Goal: Task Accomplishment & Management: Manage account settings

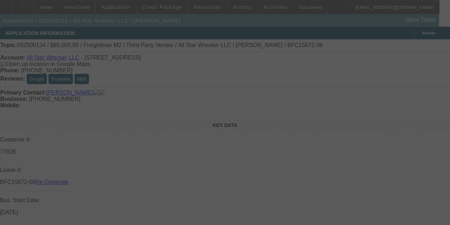
select select "3"
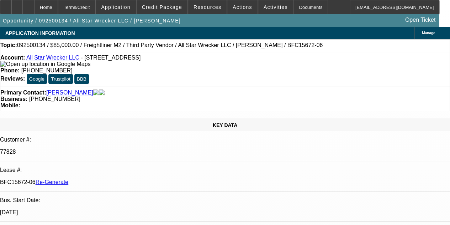
select select "0"
select select "2"
select select "0"
select select "6"
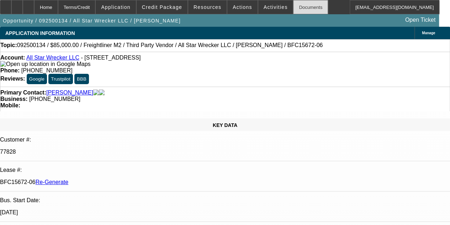
click at [293, 6] on div "Documents" at bounding box center [310, 7] width 35 height 14
click at [263, 1] on span at bounding box center [275, 7] width 35 height 17
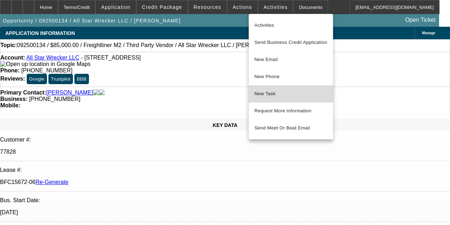
click at [264, 89] on button "New Task" at bounding box center [291, 93] width 84 height 17
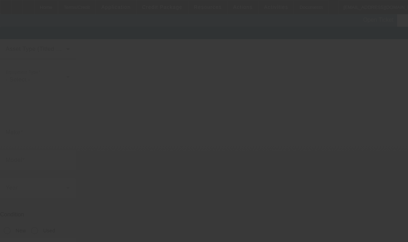
click at [125, 151] on body "Home Terms/Credit Application Credit Package Resources Actions Activities Docum…" at bounding box center [204, 157] width 408 height 315
type input "[US_VEHICLE_IDENTIFICATION_NUMBER]"
type input "Freightliner"
type input "M2"
radio input "true"
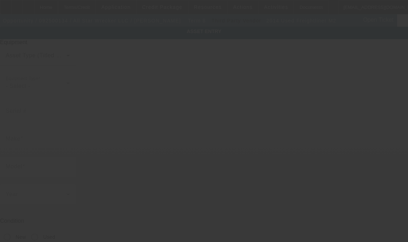
type textarea "Rollback"
type input "[STREET_ADDRESS]"
type input "[GEOGRAPHIC_DATA]"
type input "53154"
type input "[GEOGRAPHIC_DATA]"
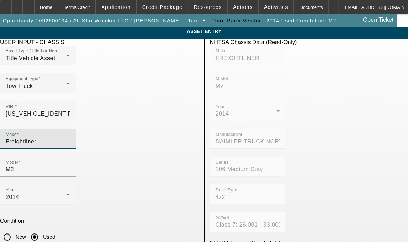
click at [70, 137] on input "Freightliner" at bounding box center [38, 141] width 64 height 9
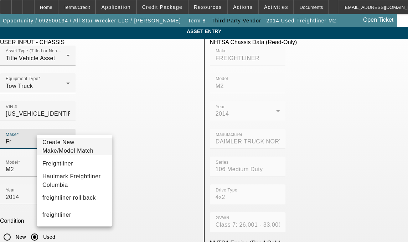
type input "F"
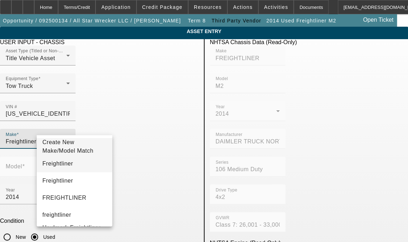
click at [62, 166] on span "Freightliner" at bounding box center [57, 164] width 31 height 6
type input "Freightliner"
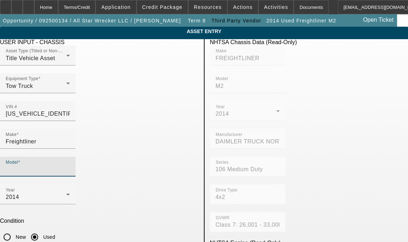
drag, startPoint x: 136, startPoint y: 129, endPoint x: 136, endPoint y: 125, distance: 4.3
click at [70, 165] on input "Model" at bounding box center [38, 169] width 64 height 9
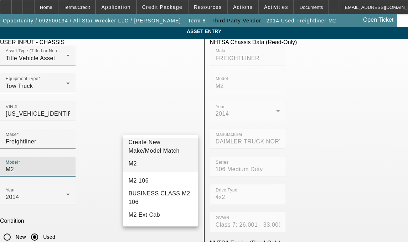
type input "M2"
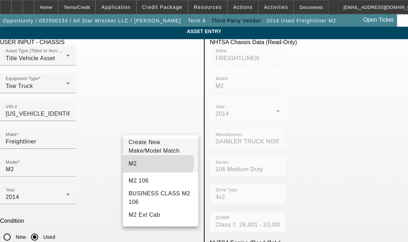
click at [137, 165] on mat-option "M2" at bounding box center [160, 163] width 75 height 17
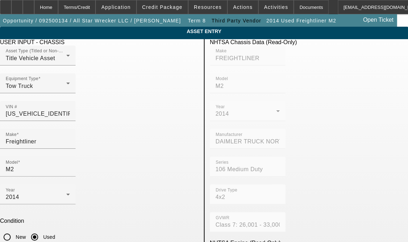
drag, startPoint x: 66, startPoint y: 212, endPoint x: 12, endPoint y: 211, distance: 54.5
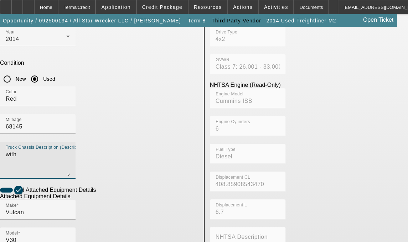
scroll to position [215, 0]
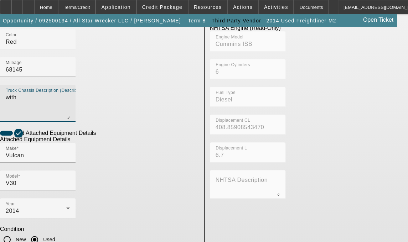
type textarea "with"
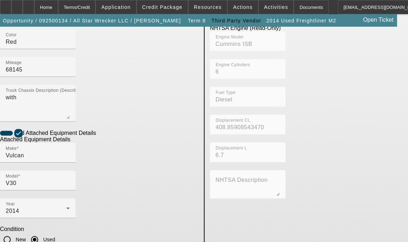
drag, startPoint x: 51, startPoint y: 159, endPoint x: 22, endPoint y: 157, distance: 28.9
click at [22, 157] on app-asset-collateral-manage "ASSET ENTRY Delete asset USER INPUT - CHASSIS Asset Type (Titled or Non-Titled)…" at bounding box center [204, 89] width 408 height 554
type textarea "Rollback includes all accessories, attachments and options"
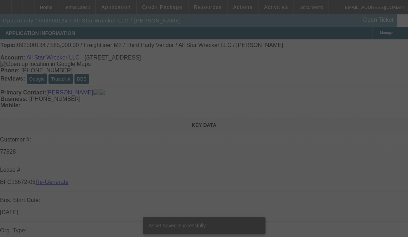
select select "3"
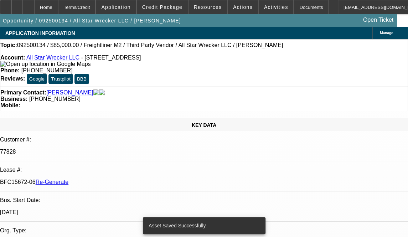
select select "0"
select select "2"
select select "0"
select select "6"
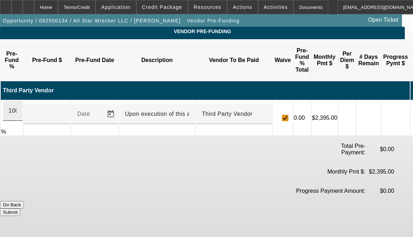
click at [22, 101] on div "100" at bounding box center [13, 111] width 20 height 20
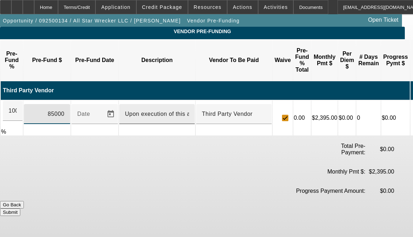
type input "$85,000.00"
click at [187, 110] on input "Upon execution of this agreement" at bounding box center [157, 114] width 64 height 9
click at [152, 110] on input "Upon execution of this Agreement" at bounding box center [157, 114] width 64 height 9
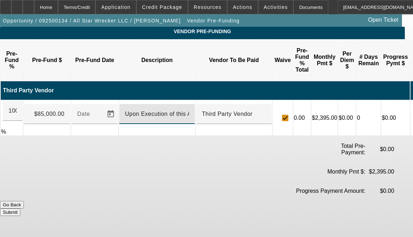
click at [177, 110] on input "Upon Execution of this Agreement" at bounding box center [157, 114] width 64 height 9
type input "Upon Execution of This Agreement"
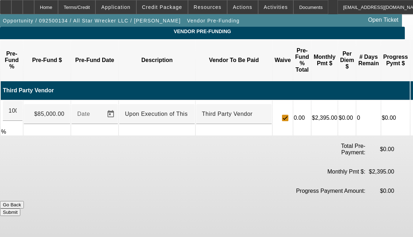
click at [20, 208] on button "Submit" at bounding box center [10, 211] width 20 height 7
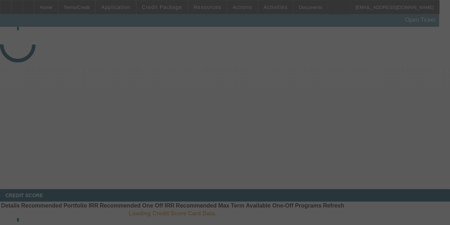
select select "3"
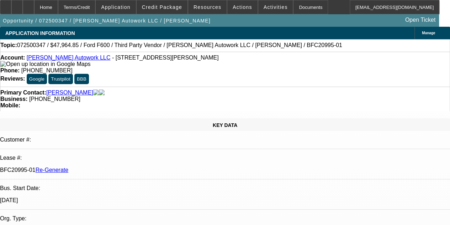
select select "0"
select select "2"
select select "0"
select select "6"
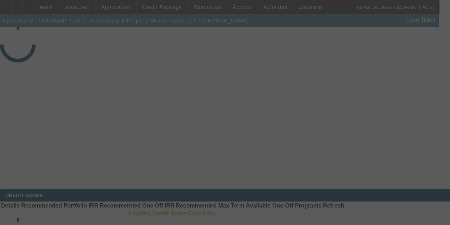
select select "3"
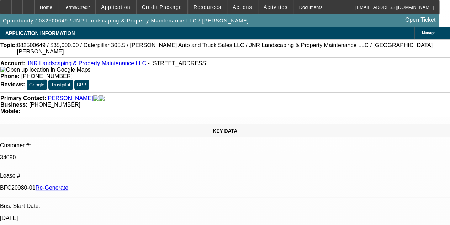
select select "0"
select select "6"
click at [293, 6] on div "Documents" at bounding box center [310, 7] width 35 height 14
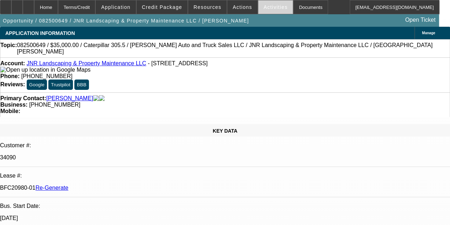
click at [264, 6] on span "Activities" at bounding box center [276, 7] width 24 height 6
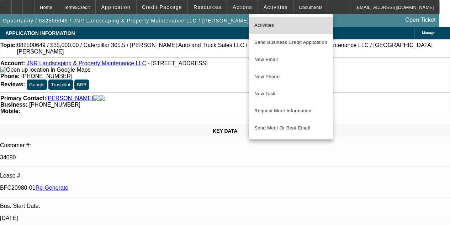
click at [262, 24] on span "Activities" at bounding box center [291, 25] width 73 height 9
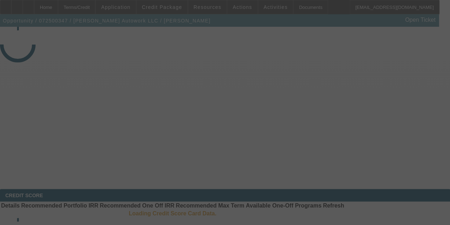
select select "3"
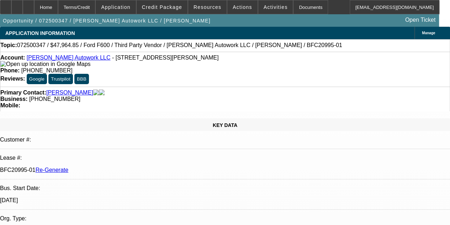
select select "0"
select select "2"
select select "0"
select select "6"
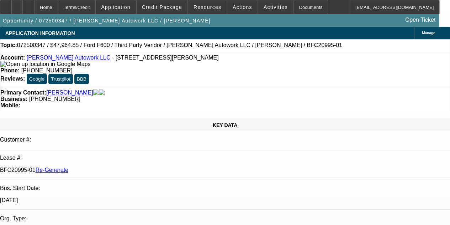
scroll to position [580, 0]
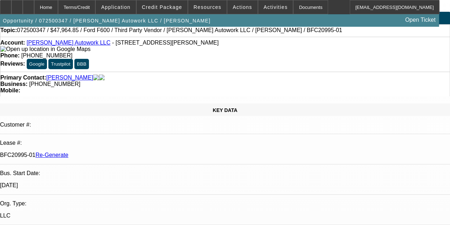
scroll to position [28, 0]
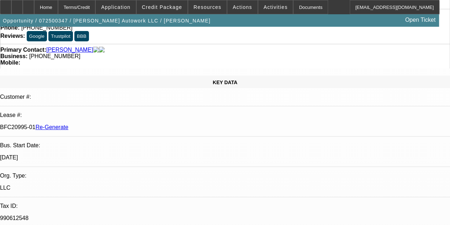
scroll to position [57, 0]
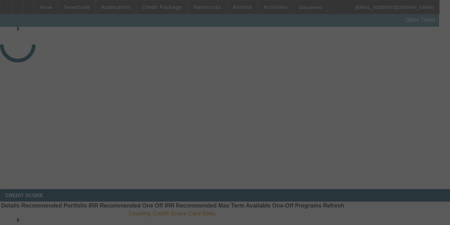
select select "4"
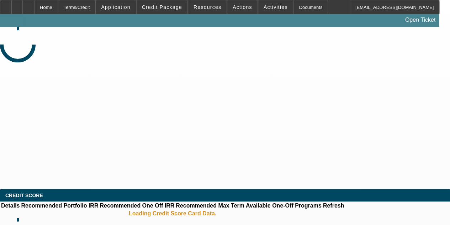
select select "0"
select select "1"
select select "6"
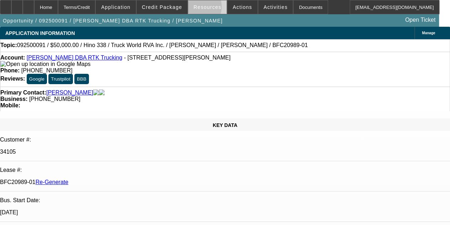
click at [198, 8] on span "Resources" at bounding box center [208, 7] width 28 height 6
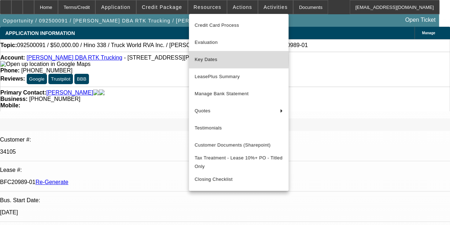
click at [205, 59] on span "Key Dates" at bounding box center [239, 59] width 88 height 9
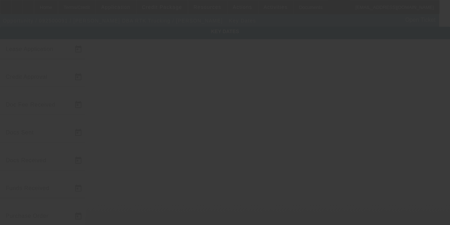
type input "[DATE]"
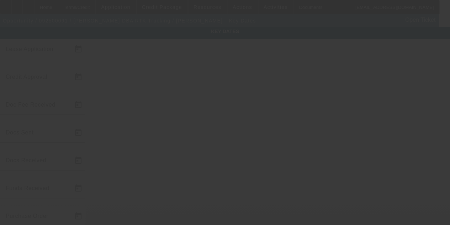
type input "[DATE]"
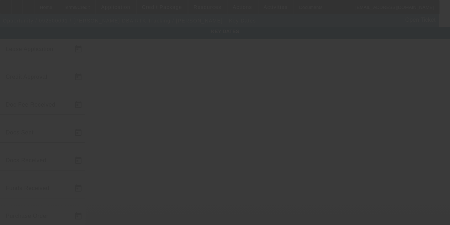
type input "[DATE]"
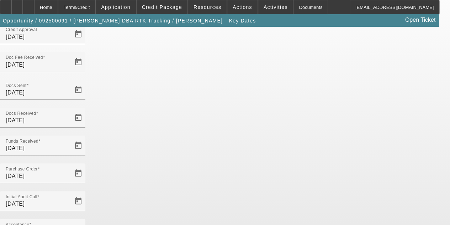
scroll to position [46, 0]
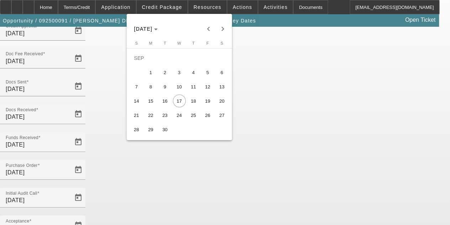
click at [151, 100] on span "15" at bounding box center [151, 100] width 13 height 13
type input "[DATE]"
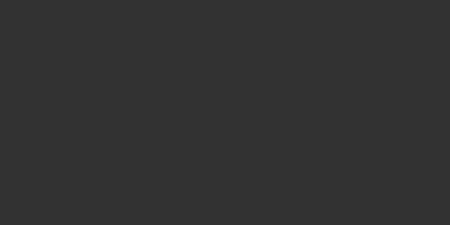
drag, startPoint x: 278, startPoint y: 14, endPoint x: 273, endPoint y: 14, distance: 4.3
click at [273, 14] on div at bounding box center [225, 112] width 450 height 225
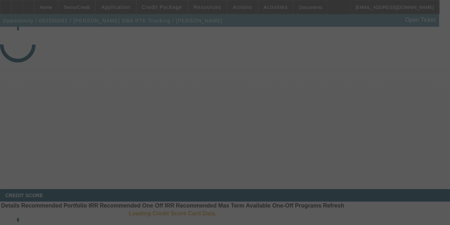
select select "4"
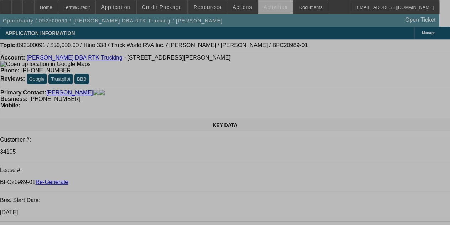
select select "0"
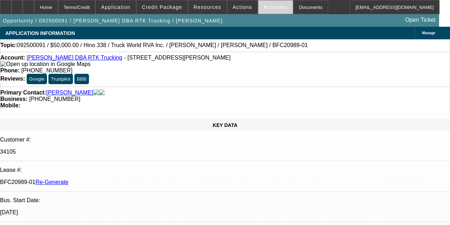
select select "0"
select select "6"
click at [264, 6] on span "Activities" at bounding box center [276, 7] width 24 height 6
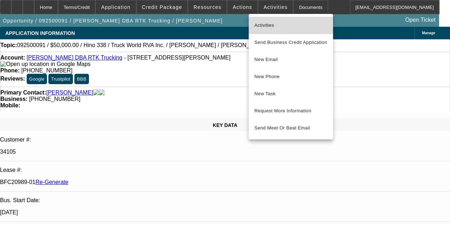
click at [263, 22] on span "Activities" at bounding box center [291, 25] width 73 height 9
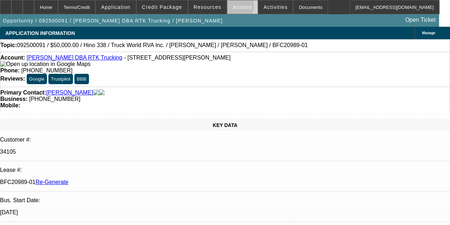
click at [233, 7] on span "Actions" at bounding box center [243, 7] width 20 height 6
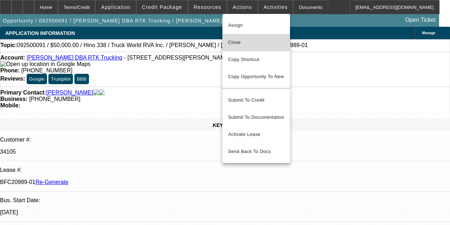
click at [236, 40] on span "Close" at bounding box center [256, 42] width 56 height 9
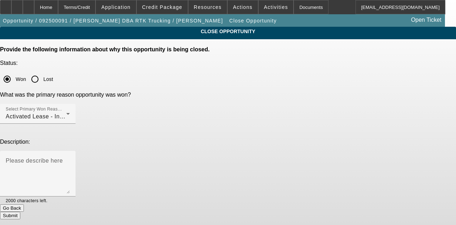
click at [20, 211] on button "Submit" at bounding box center [10, 214] width 20 height 7
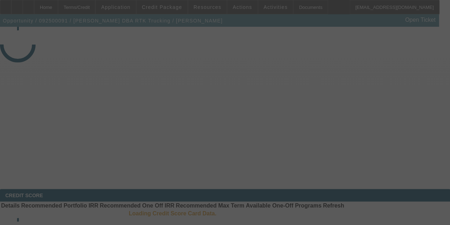
select select "4"
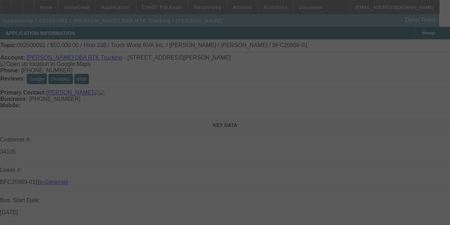
select select "0"
select select "6"
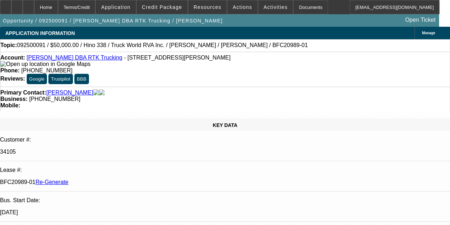
click at [28, 5] on icon at bounding box center [28, 5] width 0 height 0
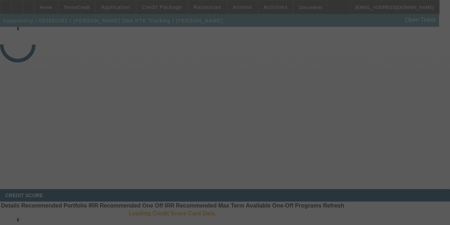
select select "4"
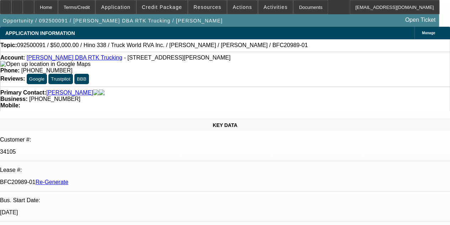
select select "0"
select select "6"
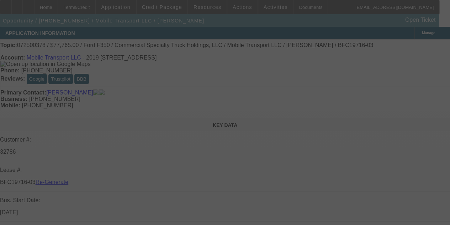
select select "4"
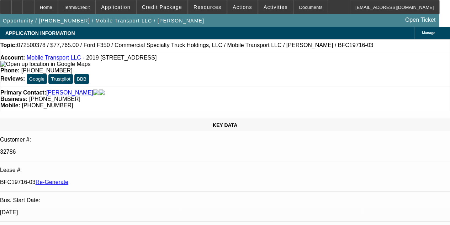
select select "0"
select select "2"
select select "0"
select select "6"
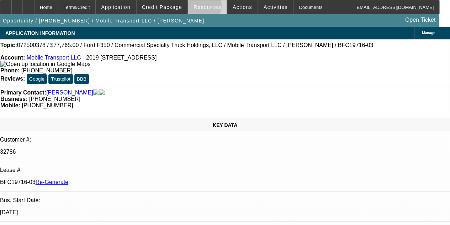
click at [205, 7] on span "Resources" at bounding box center [208, 7] width 28 height 6
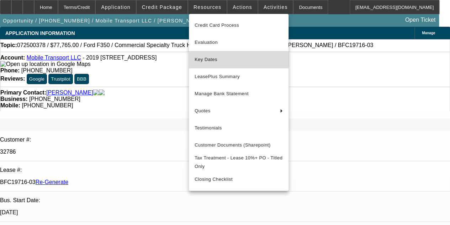
click at [206, 57] on span "Key Dates" at bounding box center [239, 59] width 88 height 9
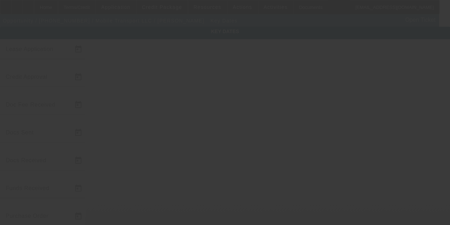
type input "[DATE]"
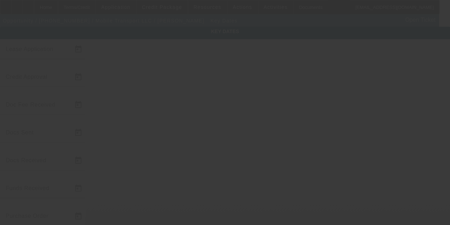
type input "[DATE]"
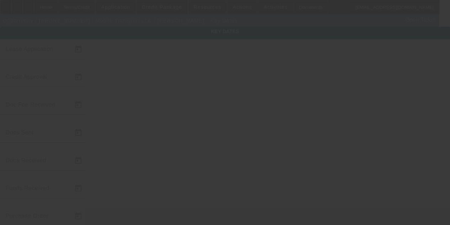
type input "[DATE]"
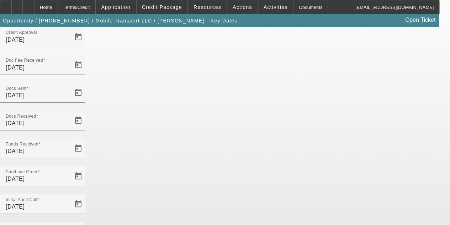
scroll to position [42, 0]
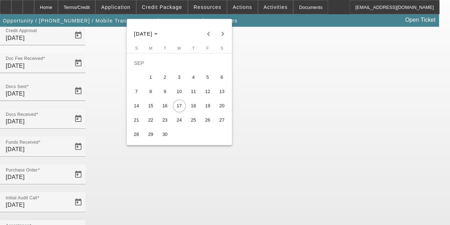
click at [147, 106] on span "15" at bounding box center [151, 105] width 13 height 13
type input "[DATE]"
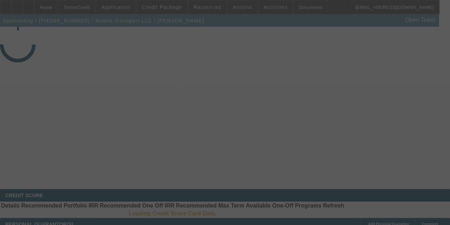
select select "4"
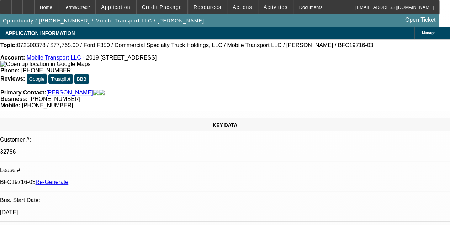
select select "0"
select select "2"
select select "0"
select select "6"
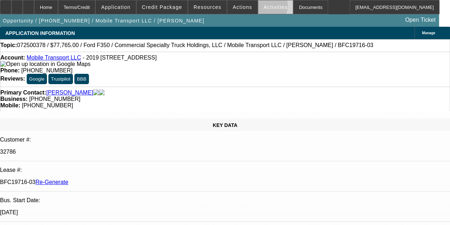
click at [264, 7] on span "Activities" at bounding box center [276, 7] width 24 height 6
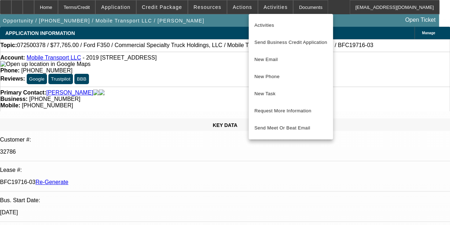
click at [229, 7] on div at bounding box center [225, 112] width 450 height 225
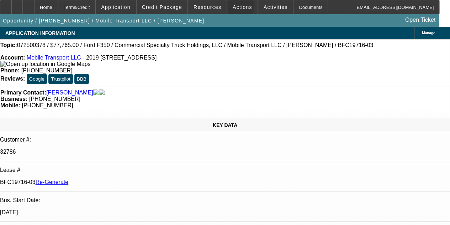
click at [233, 7] on span "Actions" at bounding box center [243, 7] width 20 height 6
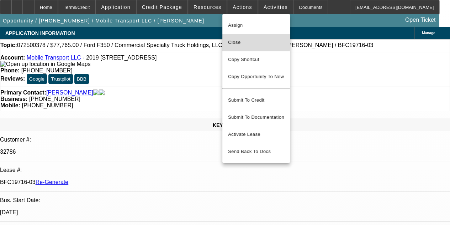
click at [233, 41] on span "Close" at bounding box center [256, 42] width 56 height 9
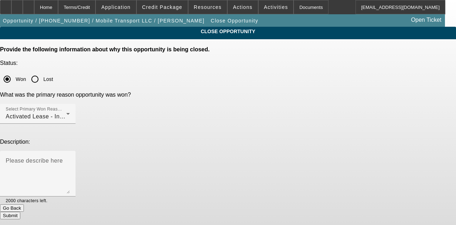
click at [20, 211] on button "Submit" at bounding box center [10, 214] width 20 height 7
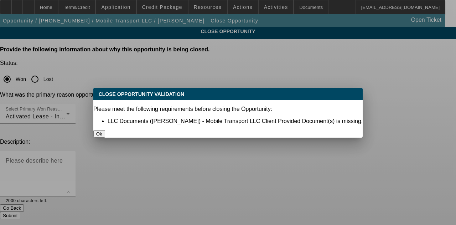
click at [105, 130] on button "Ok" at bounding box center [99, 133] width 12 height 7
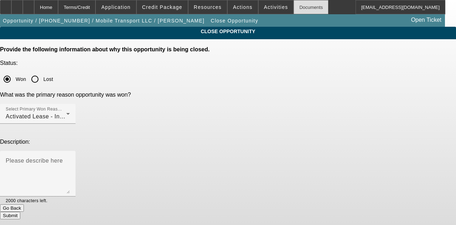
click at [296, 2] on div "Documents" at bounding box center [310, 7] width 35 height 14
click at [20, 211] on button "Submit" at bounding box center [10, 214] width 20 height 7
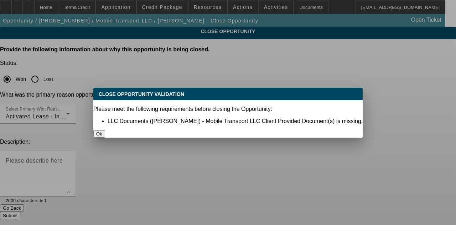
click at [105, 130] on button "Ok" at bounding box center [99, 133] width 12 height 7
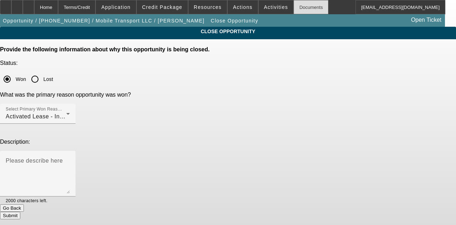
click at [298, 4] on div "Documents" at bounding box center [310, 7] width 35 height 14
click at [20, 211] on button "Submit" at bounding box center [10, 214] width 20 height 7
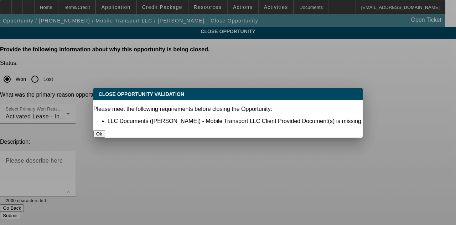
click at [105, 130] on button "Ok" at bounding box center [99, 133] width 12 height 7
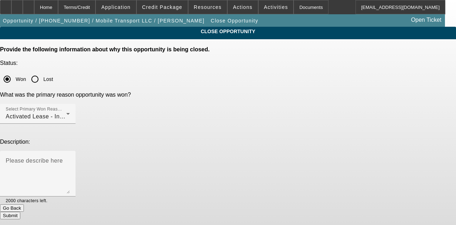
click at [20, 211] on button "Submit" at bounding box center [10, 214] width 20 height 7
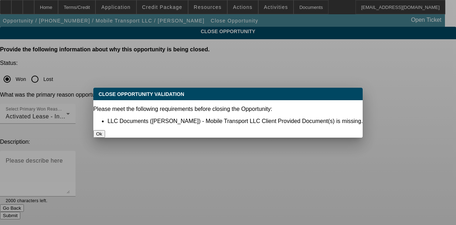
click at [105, 130] on button "Ok" at bounding box center [99, 133] width 12 height 7
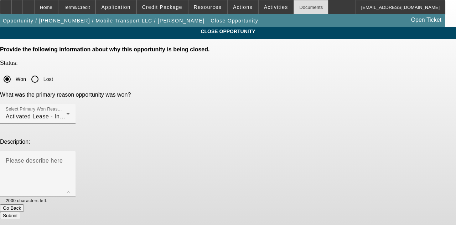
click at [298, 6] on div "Documents" at bounding box center [310, 7] width 35 height 14
click at [20, 211] on button "Submit" at bounding box center [10, 214] width 20 height 7
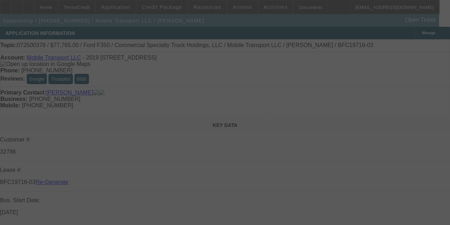
select select "4"
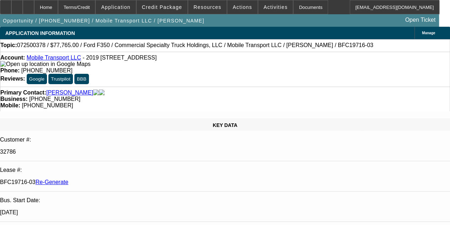
select select "0"
select select "2"
select select "0"
select select "6"
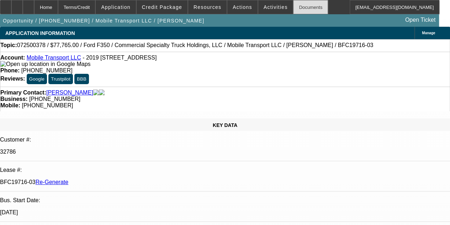
click at [303, 11] on div "Documents" at bounding box center [310, 7] width 35 height 14
click at [264, 7] on span "Activities" at bounding box center [276, 7] width 24 height 6
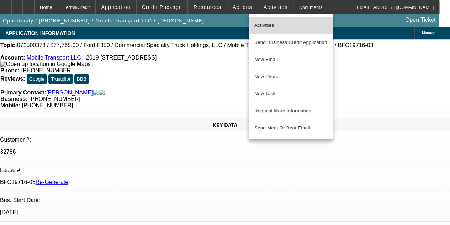
click at [261, 22] on span "Activities" at bounding box center [291, 25] width 73 height 9
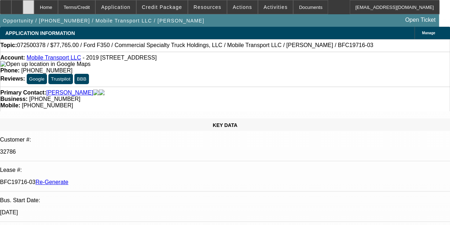
click at [34, 7] on div at bounding box center [28, 7] width 11 height 14
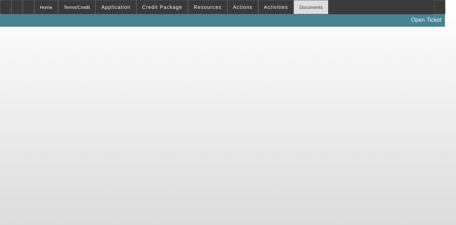
drag, startPoint x: 277, startPoint y: 47, endPoint x: 297, endPoint y: 7, distance: 44.4
click at [297, 7] on body "Home Terms/Credit Application Credit Package Resources Actions Activities Docum…" at bounding box center [228, 112] width 456 height 225
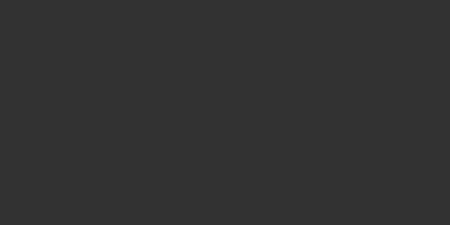
click at [330, 10] on div at bounding box center [225, 112] width 450 height 225
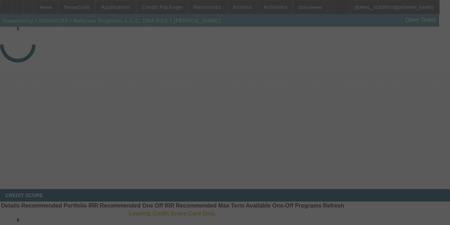
select select "3"
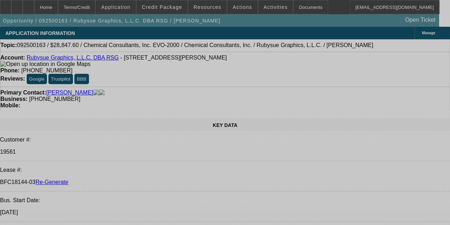
select select "0"
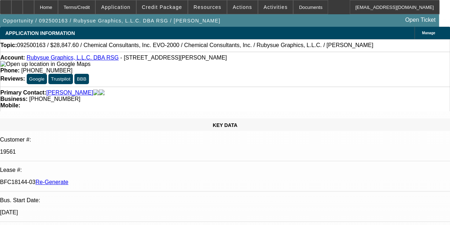
select select "0"
select select "2"
click at [293, 7] on div "Documents" at bounding box center [310, 7] width 35 height 14
click at [264, 9] on span "Activities" at bounding box center [276, 7] width 24 height 6
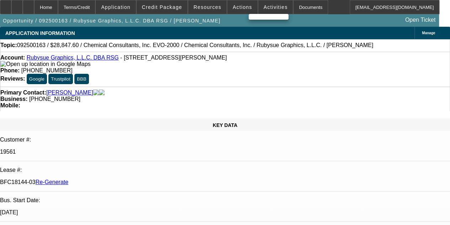
click at [261, 5] on div at bounding box center [225, 112] width 450 height 225
click at [264, 8] on span "Activities" at bounding box center [276, 7] width 24 height 6
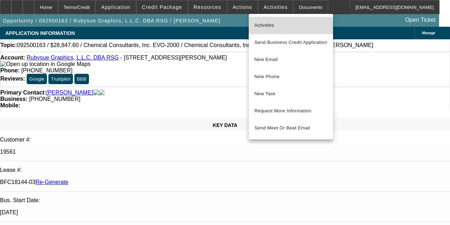
click at [264, 25] on span "Activities" at bounding box center [291, 25] width 73 height 9
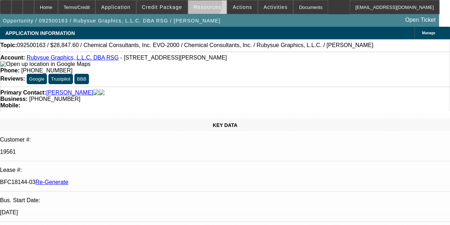
click at [203, 5] on span "Resources" at bounding box center [208, 7] width 28 height 6
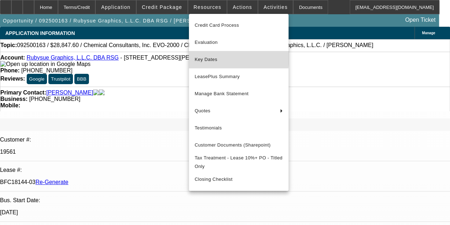
click at [207, 56] on span "Key Dates" at bounding box center [239, 59] width 88 height 9
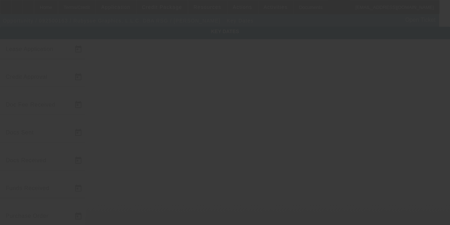
type input "9/9/2025"
type input "9/10/2025"
type input "9/15/2025"
type input "9/17/2025"
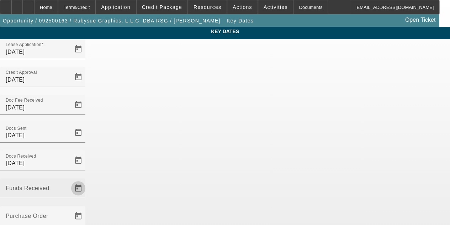
click at [87, 179] on span "Open calendar" at bounding box center [78, 187] width 17 height 17
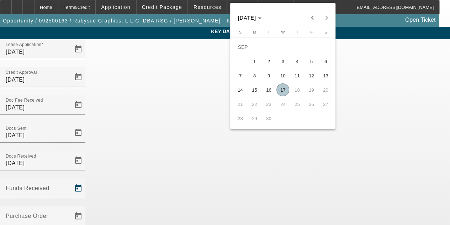
click at [283, 89] on span "17" at bounding box center [283, 89] width 13 height 13
type input "9/17/2025"
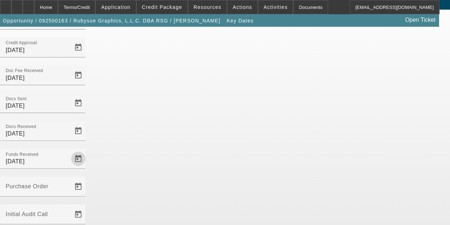
scroll to position [46, 0]
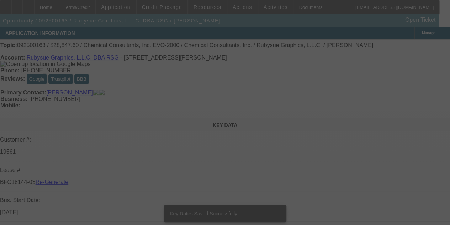
select select "3"
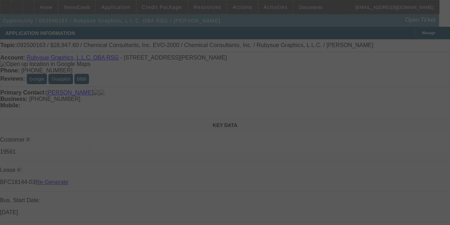
select select "0"
select select "2"
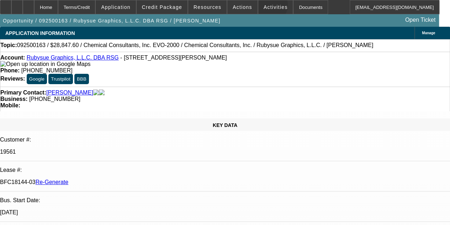
click at [264, 7] on span "Activities" at bounding box center [276, 7] width 24 height 6
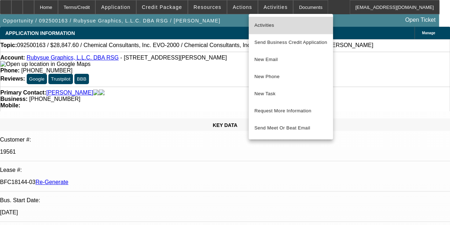
click at [261, 26] on span "Activities" at bounding box center [291, 25] width 73 height 9
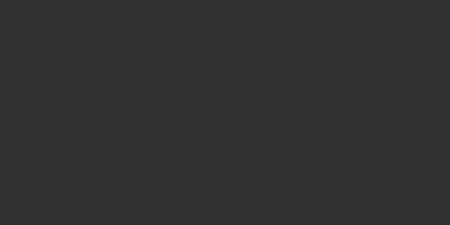
select select "3"
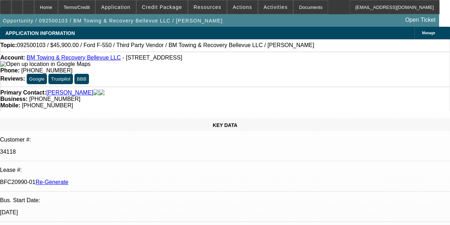
select select "0.15"
select select "2"
select select "0.1"
select select "1"
select select "2"
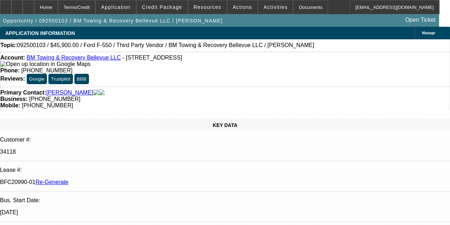
select select "4"
click at [266, 6] on span "Activities" at bounding box center [276, 7] width 24 height 6
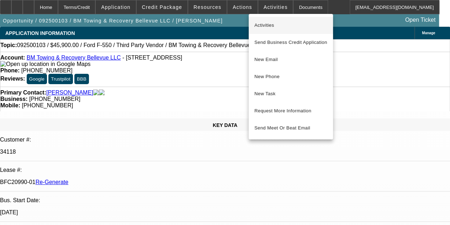
click at [261, 24] on span "Activities" at bounding box center [291, 25] width 73 height 9
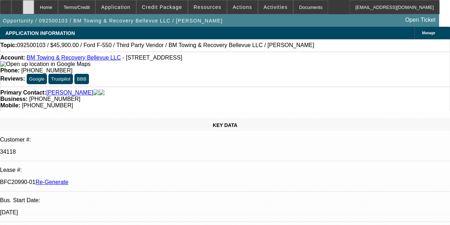
click at [34, 6] on div at bounding box center [28, 7] width 11 height 14
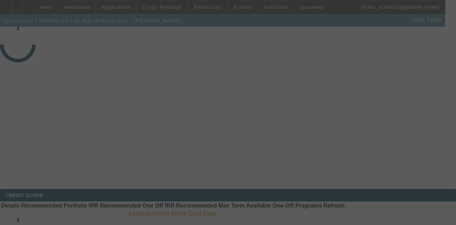
select select "3"
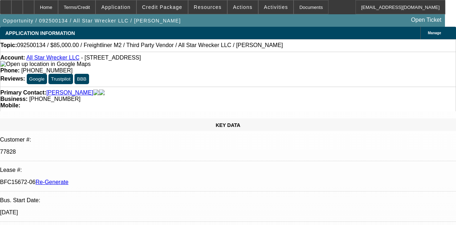
select select "0"
select select "2"
select select "0"
select select "6"
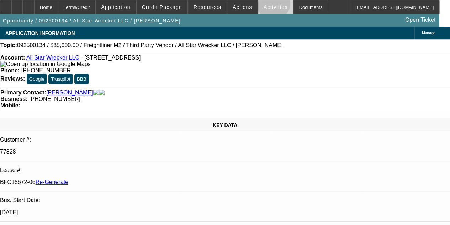
click at [264, 5] on span "Activities" at bounding box center [276, 7] width 24 height 6
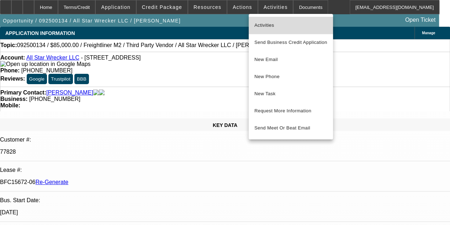
click at [262, 23] on span "Activities" at bounding box center [291, 25] width 73 height 9
